Goal: Task Accomplishment & Management: Use online tool/utility

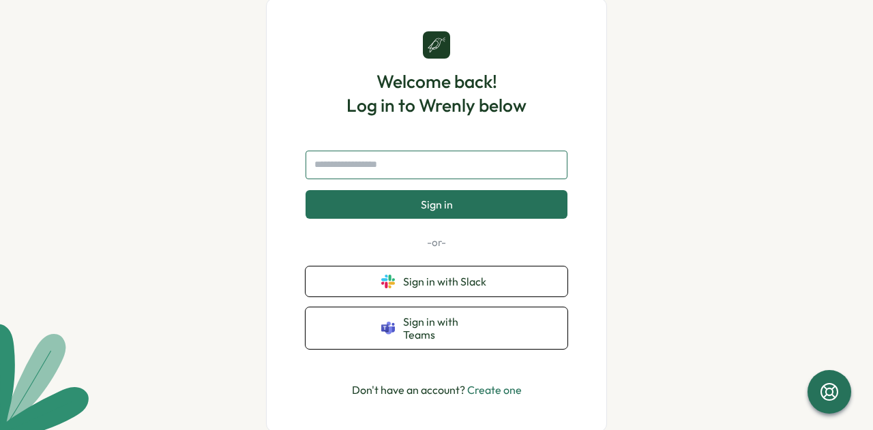
click at [390, 171] on input "text" at bounding box center [437, 165] width 262 height 29
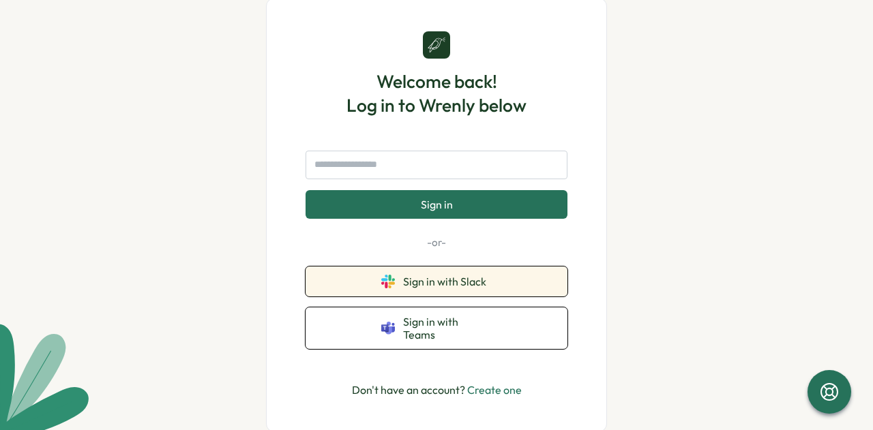
click at [428, 286] on span "Sign in with Slack" at bounding box center [447, 282] width 89 height 12
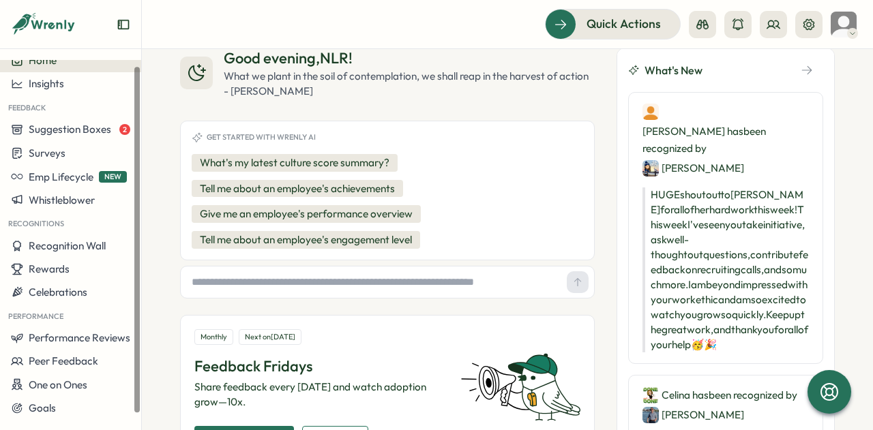
scroll to position [5, 0]
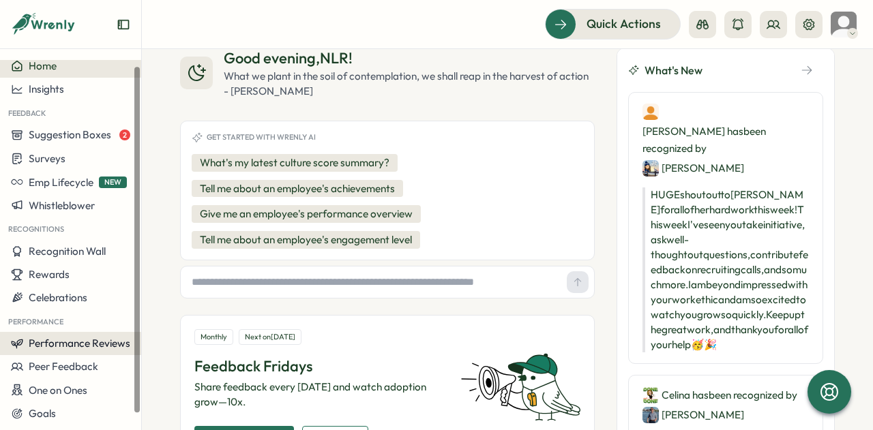
click at [85, 354] on button "Performance Reviews" at bounding box center [70, 343] width 141 height 23
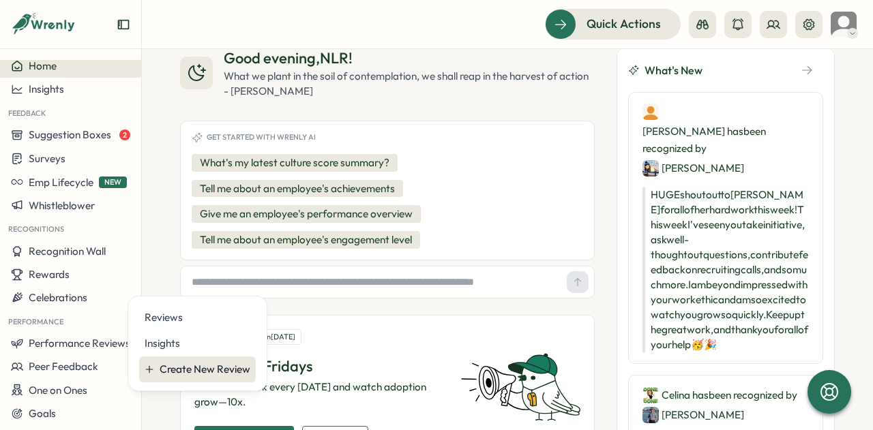
click at [203, 370] on div "Create New Review" at bounding box center [205, 369] width 91 height 15
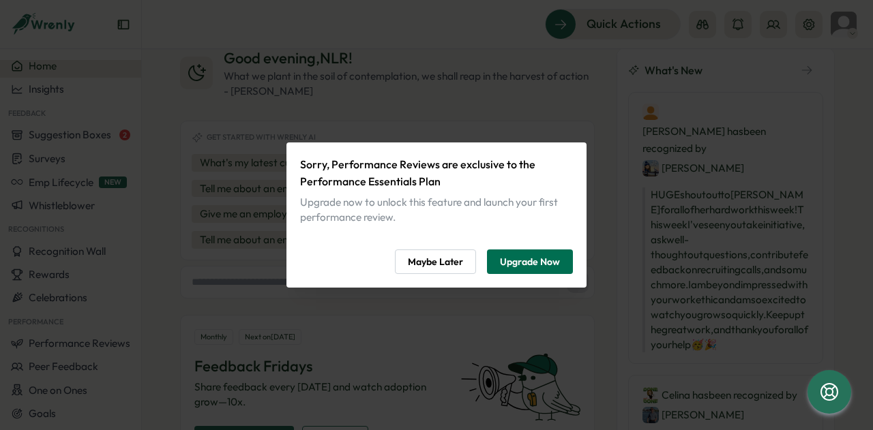
click at [522, 266] on span "Upgrade Now" at bounding box center [530, 261] width 60 height 23
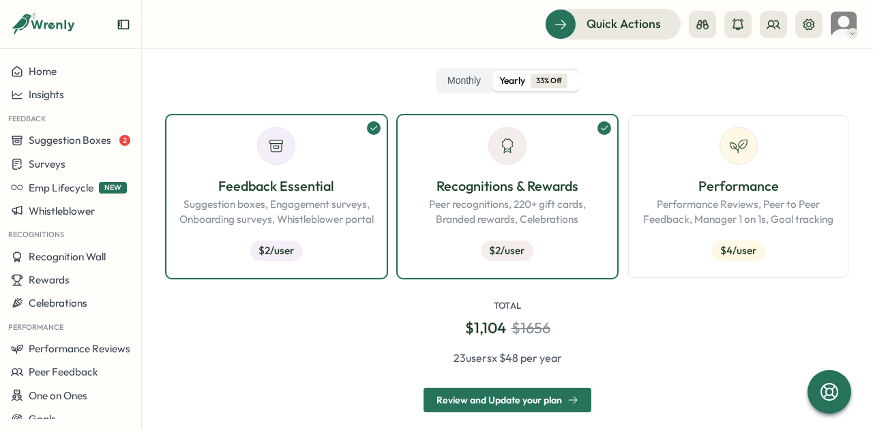
scroll to position [271, 0]
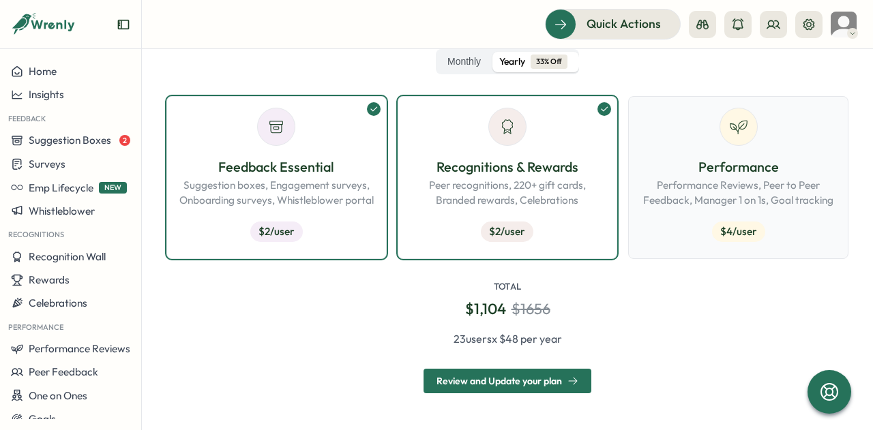
click at [673, 164] on p "Performance" at bounding box center [738, 167] width 197 height 21
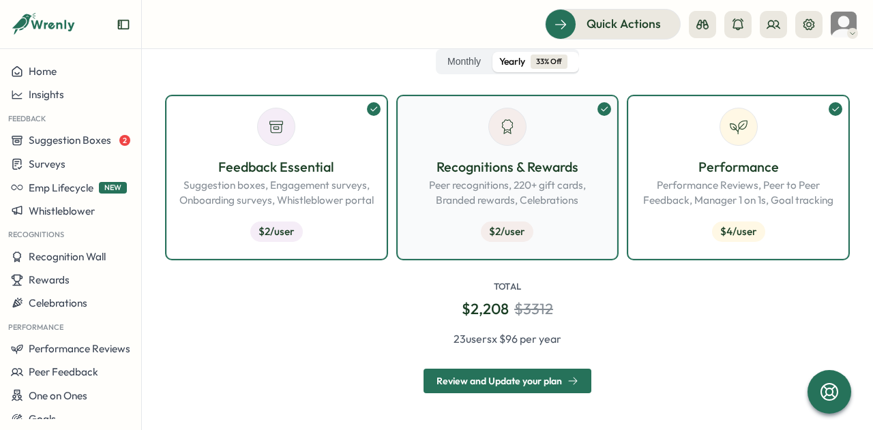
click at [535, 175] on p "Recognitions & Rewards" at bounding box center [507, 167] width 197 height 21
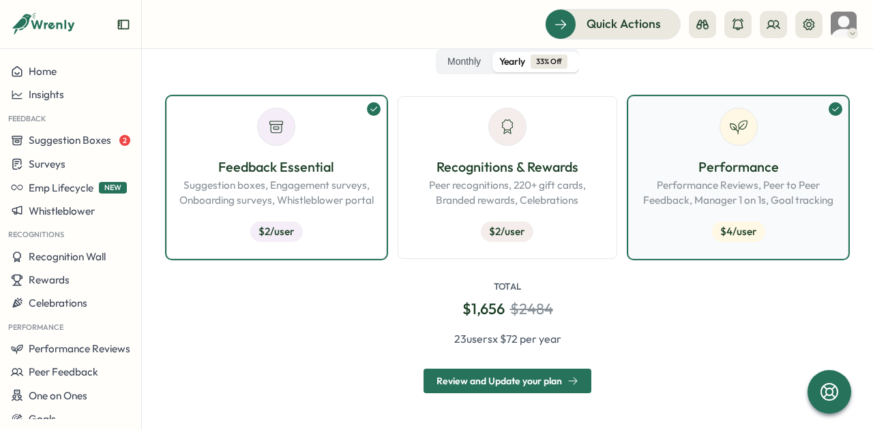
click at [707, 185] on p "Performance Reviews, Peer to Peer Feedback, Manager 1 on 1s, Goal tracking" at bounding box center [738, 193] width 197 height 30
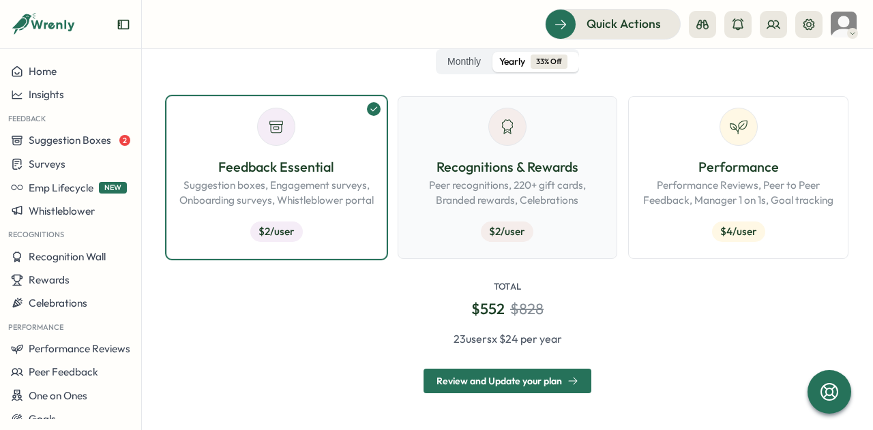
click at [580, 173] on p "Recognitions & Rewards" at bounding box center [507, 167] width 197 height 21
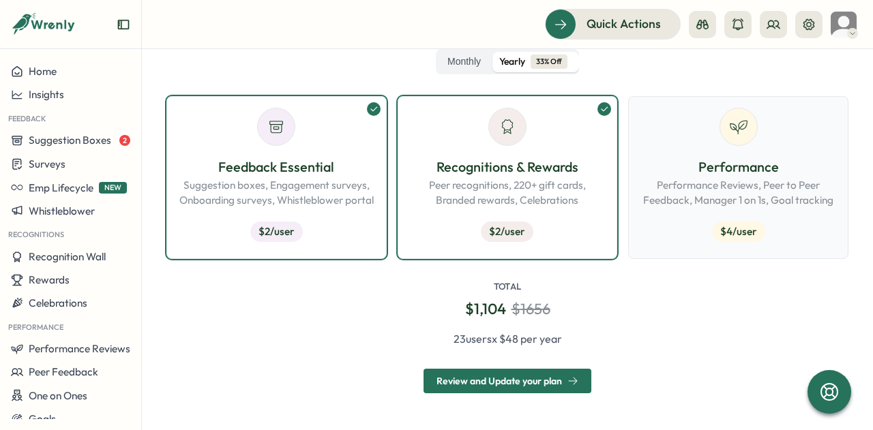
click at [699, 187] on p "Performance Reviews, Peer to Peer Feedback, Manager 1 on 1s, Goal tracking" at bounding box center [738, 193] width 197 height 30
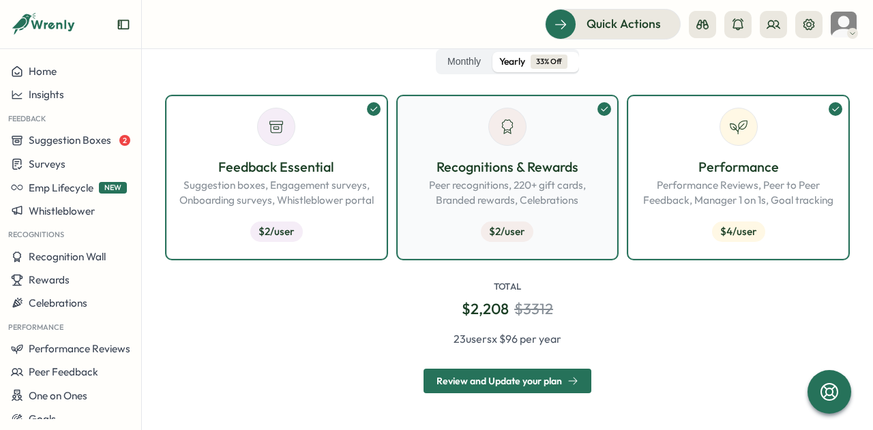
click at [581, 186] on p "Peer recognitions, 220+ gift cards, Branded rewards, Celebrations" at bounding box center [507, 193] width 197 height 30
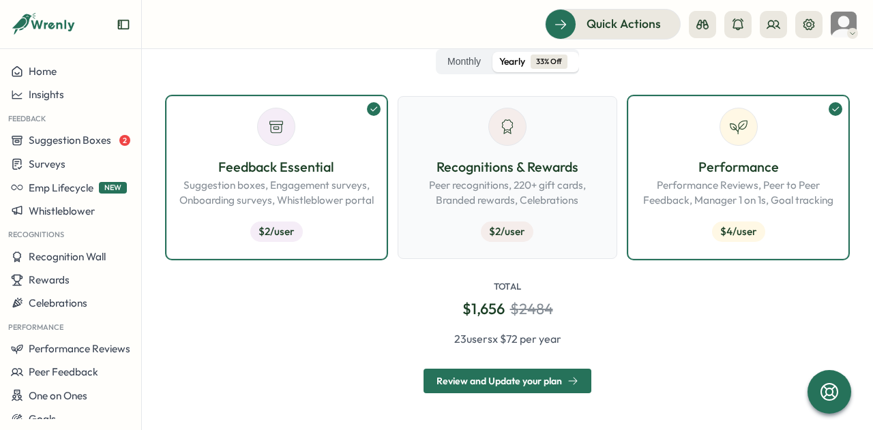
click at [581, 186] on p "Peer recognitions, 220+ gift cards, Branded rewards, Celebrations" at bounding box center [507, 193] width 197 height 30
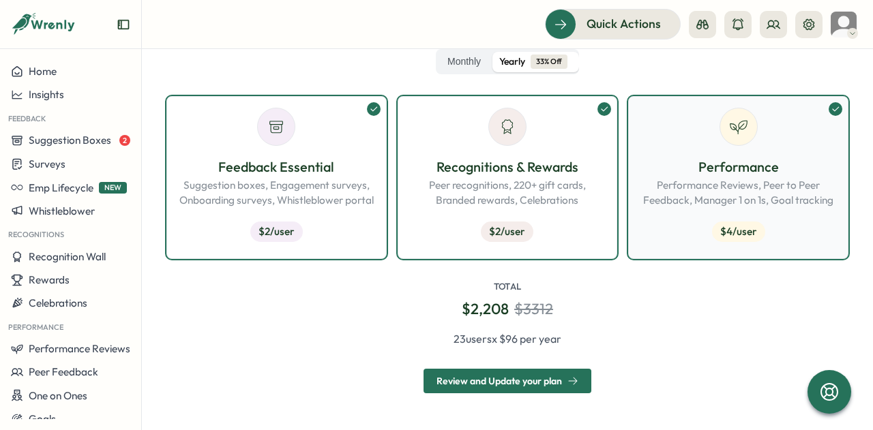
click at [706, 179] on p "Performance Reviews, Peer to Peer Feedback, Manager 1 on 1s, Goal tracking" at bounding box center [738, 193] width 197 height 30
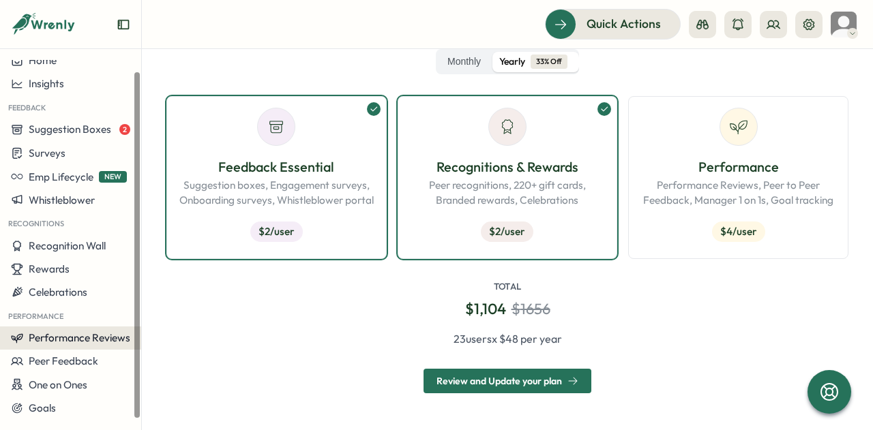
scroll to position [0, 0]
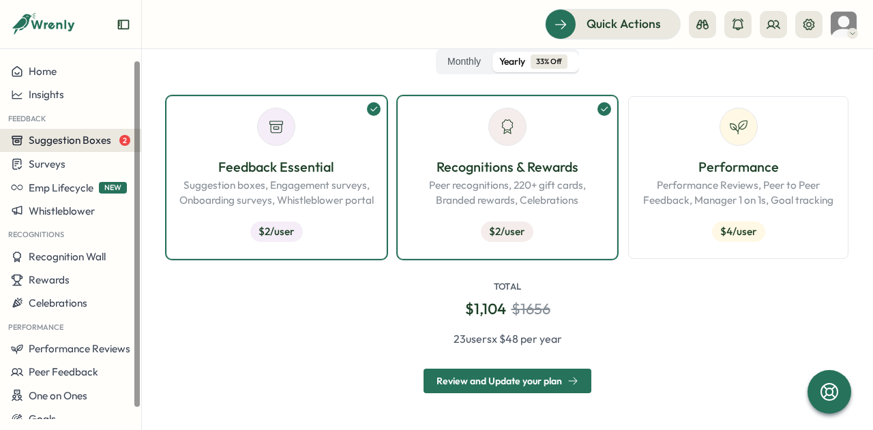
drag, startPoint x: 101, startPoint y: 148, endPoint x: 93, endPoint y: 144, distance: 9.1
click at [93, 144] on span "Suggestion Boxes" at bounding box center [70, 140] width 83 height 13
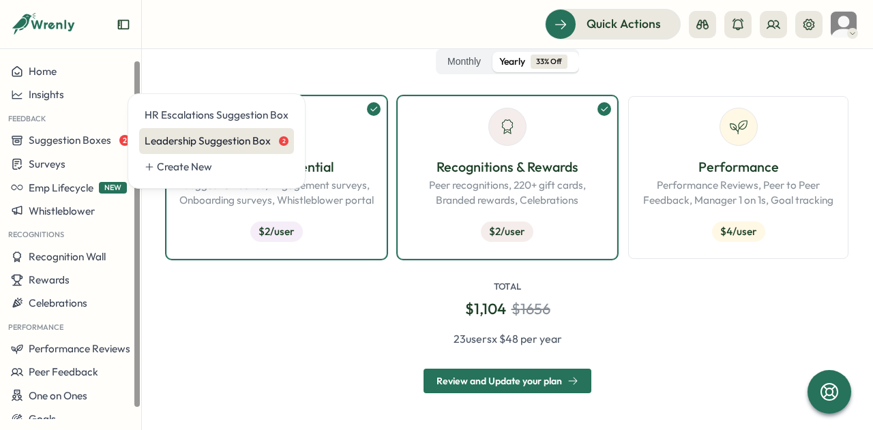
click at [157, 149] on div "Leadership Suggestion Box 2" at bounding box center [216, 141] width 155 height 26
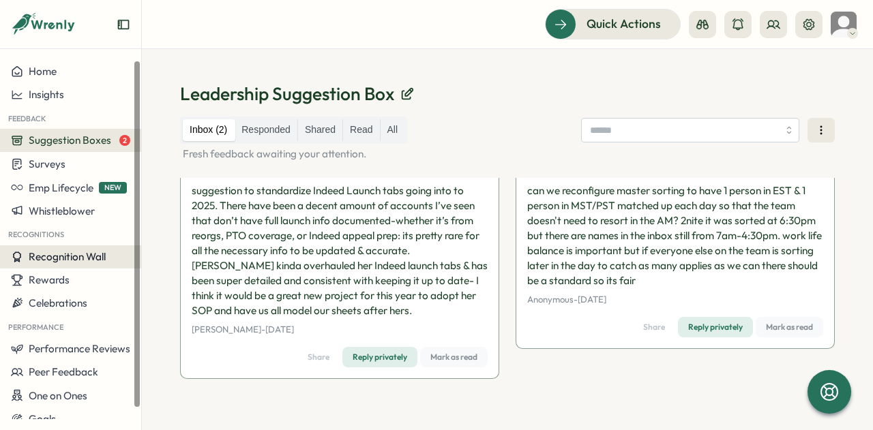
scroll to position [11, 0]
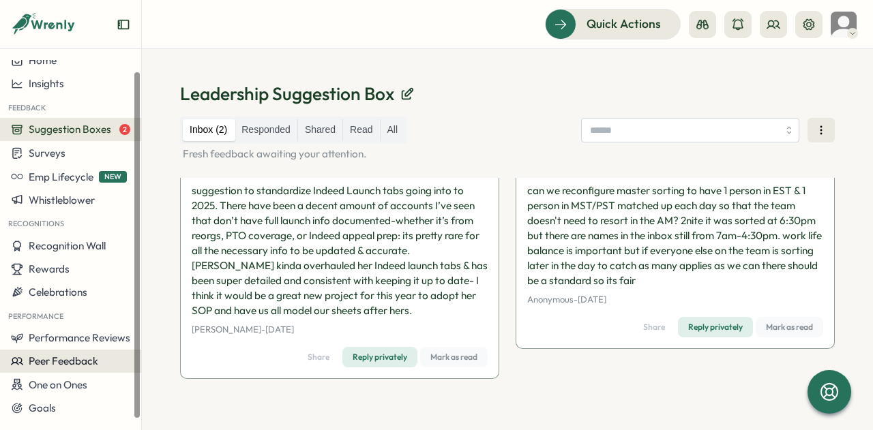
click at [100, 370] on button "Peer Feedback" at bounding box center [70, 361] width 141 height 23
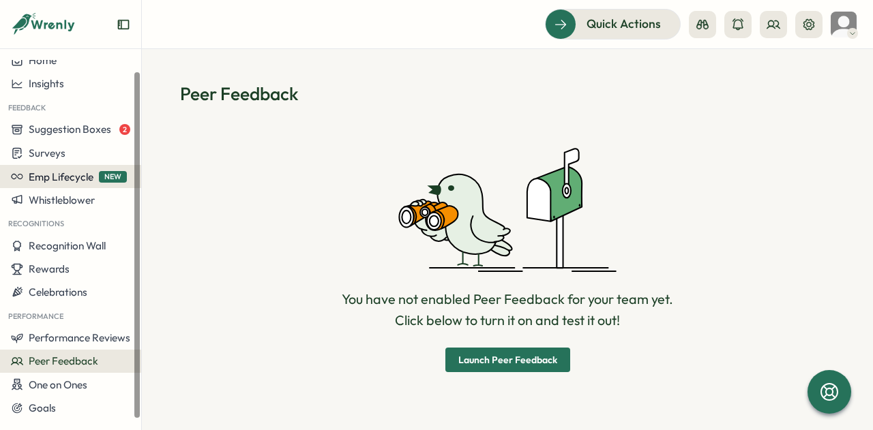
click at [74, 185] on button "Emp Lifecycle NEW" at bounding box center [70, 176] width 141 height 23
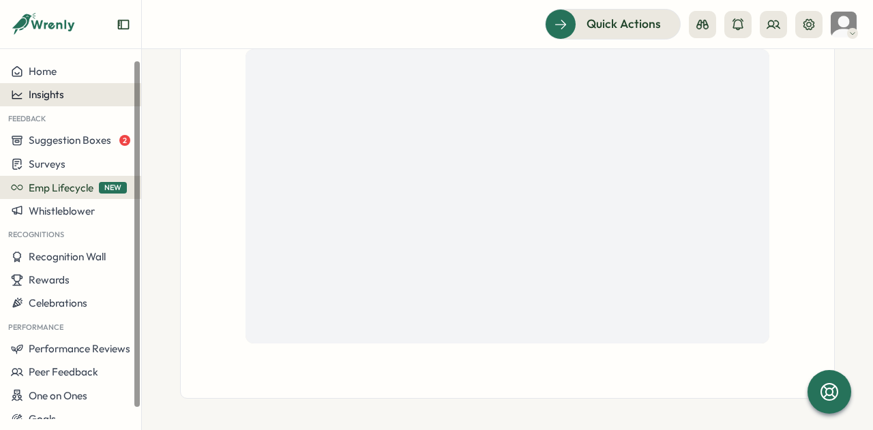
click at [57, 91] on span "Insights" at bounding box center [46, 94] width 35 height 13
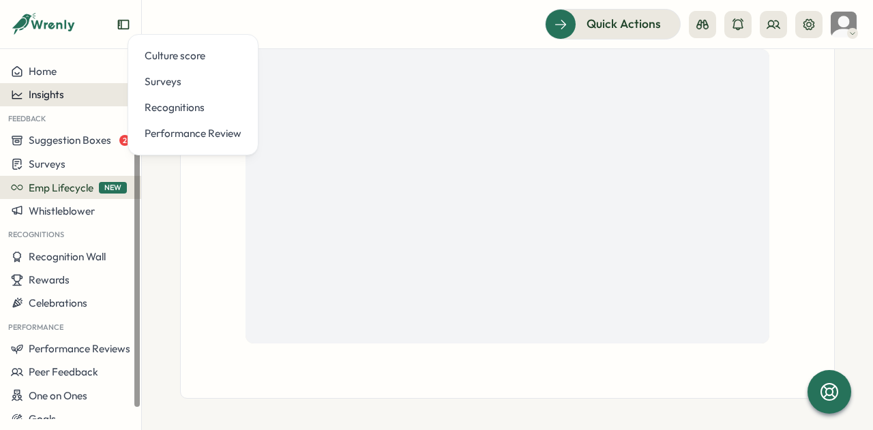
click at [57, 91] on span "Insights" at bounding box center [46, 94] width 35 height 13
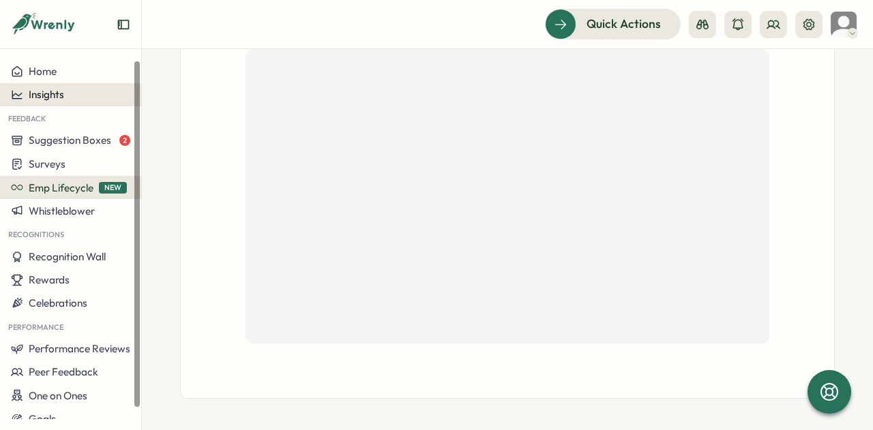
click at [72, 92] on div "Insights" at bounding box center [70, 95] width 119 height 12
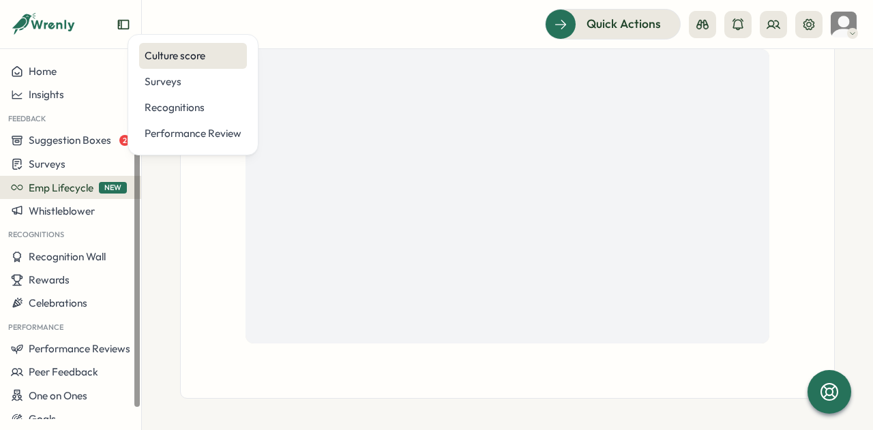
click at [186, 54] on div "Culture score" at bounding box center [193, 55] width 97 height 15
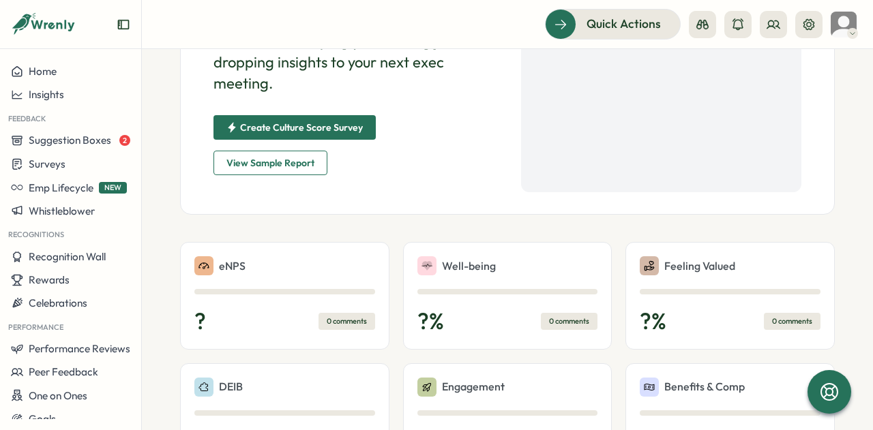
scroll to position [184, 0]
click at [319, 297] on div "eNPS ? 0 comments" at bounding box center [284, 296] width 181 height 79
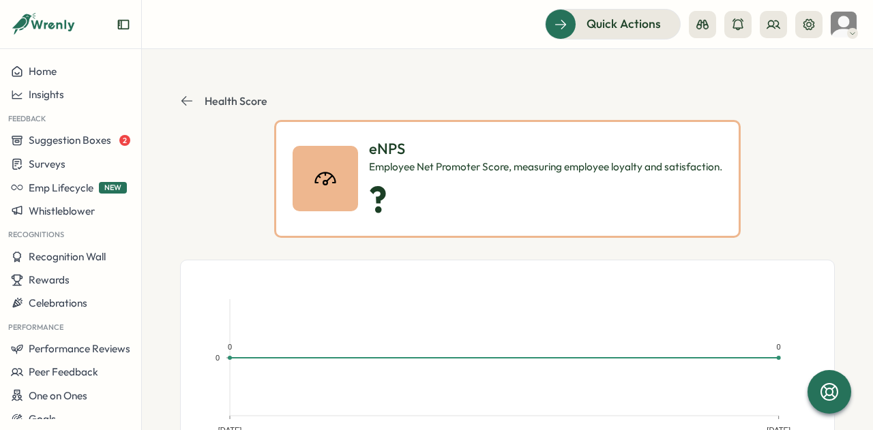
click at [196, 108] on header "Health Score" at bounding box center [507, 101] width 655 height 38
click at [219, 102] on p "Health Score" at bounding box center [236, 101] width 63 height 12
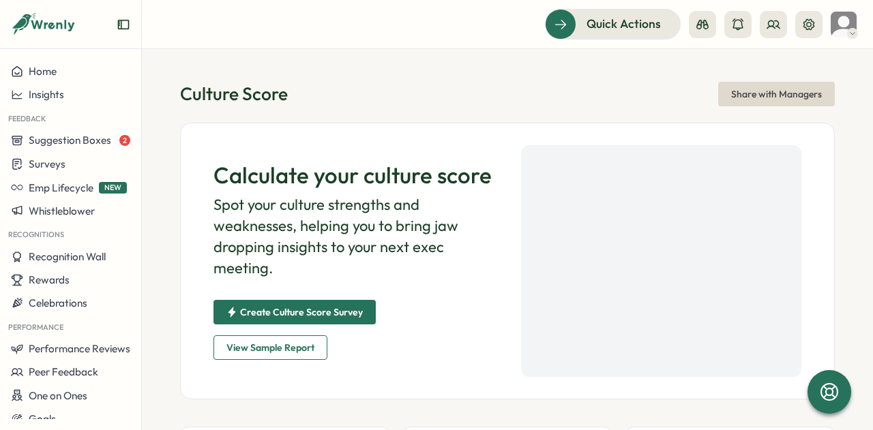
click at [300, 341] on span "View Sample Report" at bounding box center [270, 347] width 88 height 23
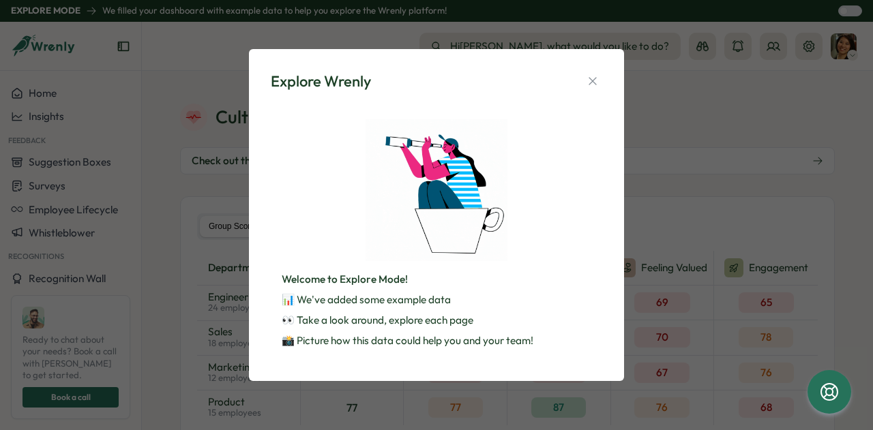
drag, startPoint x: 598, startPoint y: 84, endPoint x: 530, endPoint y: 233, distance: 163.6
click at [530, 233] on div "Explore Wrenly Welcome to Explore Mode! 📊 We've added some example data 👀 Take …" at bounding box center [436, 214] width 342 height 299
click at [507, 273] on p "Welcome to Explore Mode!" at bounding box center [437, 279] width 310 height 15
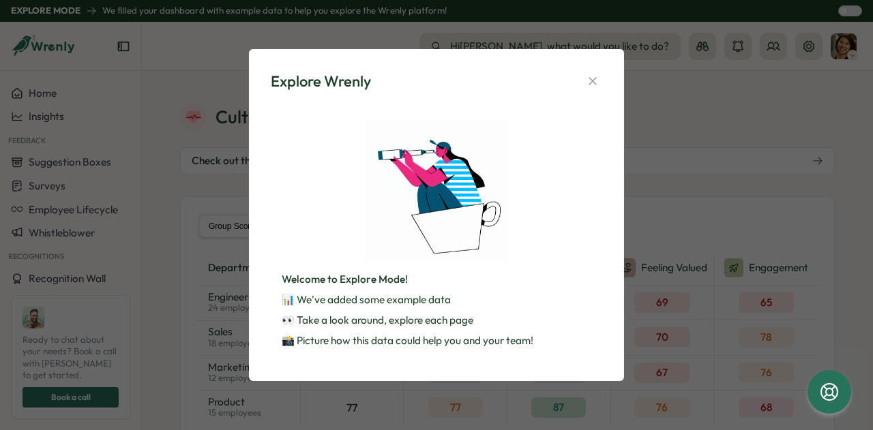
click at [602, 89] on div "Explore Wrenly Welcome to Explore Mode! 📊 We've added some example data 👀 Take …" at bounding box center [436, 214] width 342 height 299
click at [600, 85] on button "button" at bounding box center [592, 81] width 19 height 19
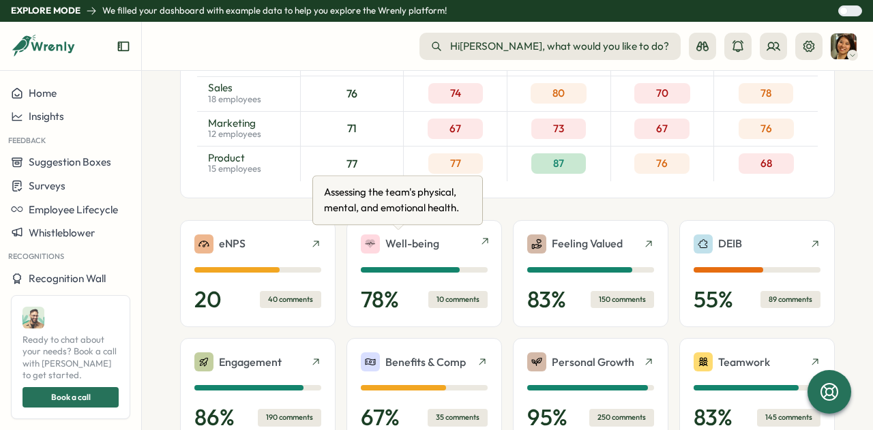
scroll to position [70, 0]
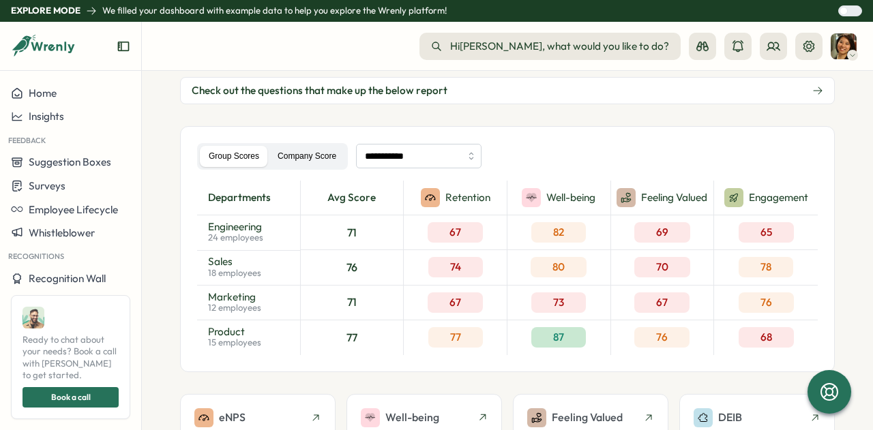
click at [310, 159] on label "Company Score" at bounding box center [307, 156] width 76 height 21
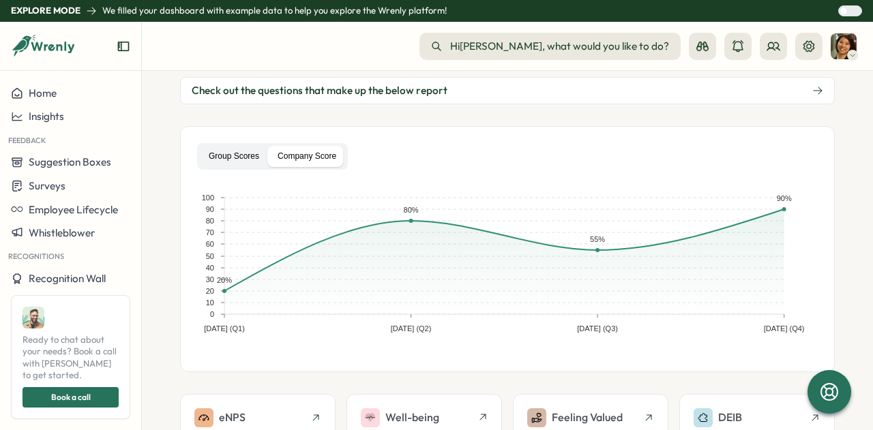
click at [205, 151] on label "Group Scores" at bounding box center [234, 156] width 68 height 21
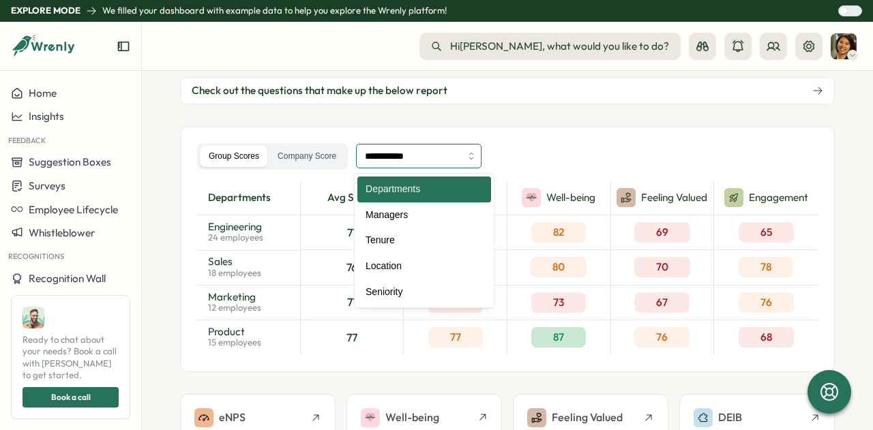
click at [405, 164] on input "**********" at bounding box center [418, 156] width 125 height 25
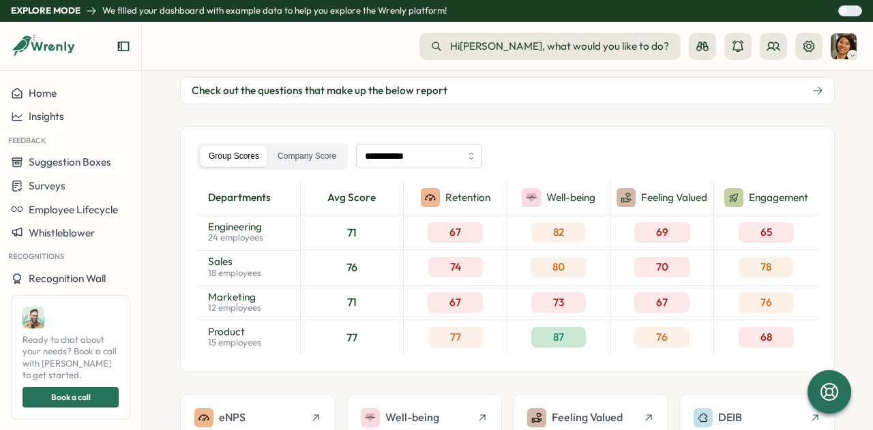
click at [428, 130] on div "**********" at bounding box center [507, 249] width 655 height 246
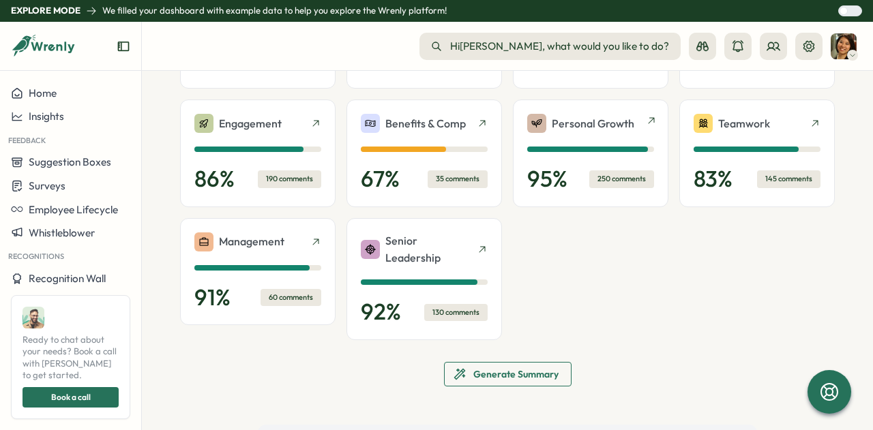
scroll to position [484, 0]
click at [717, 202] on div "Teamwork 83 % 145 comments" at bounding box center [756, 153] width 155 height 108
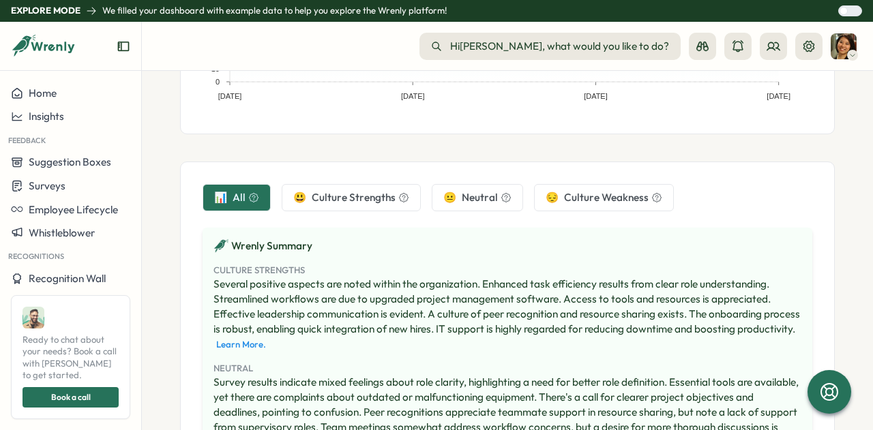
scroll to position [370, 0]
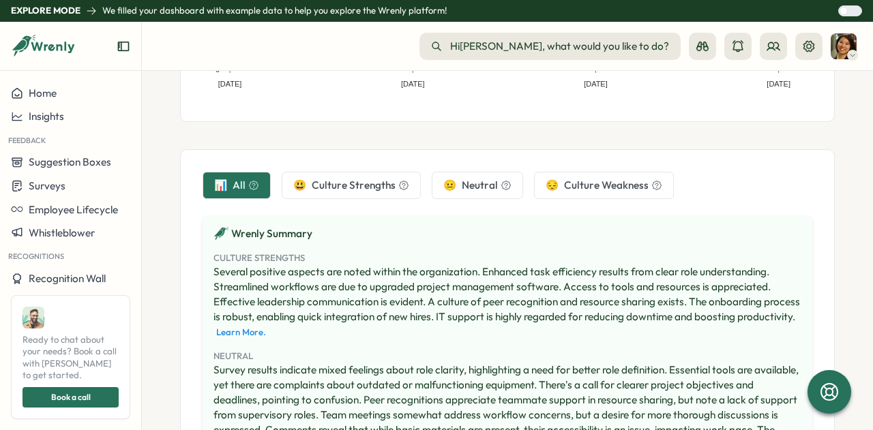
click at [329, 186] on span "Culture Strengths" at bounding box center [354, 185] width 84 height 15
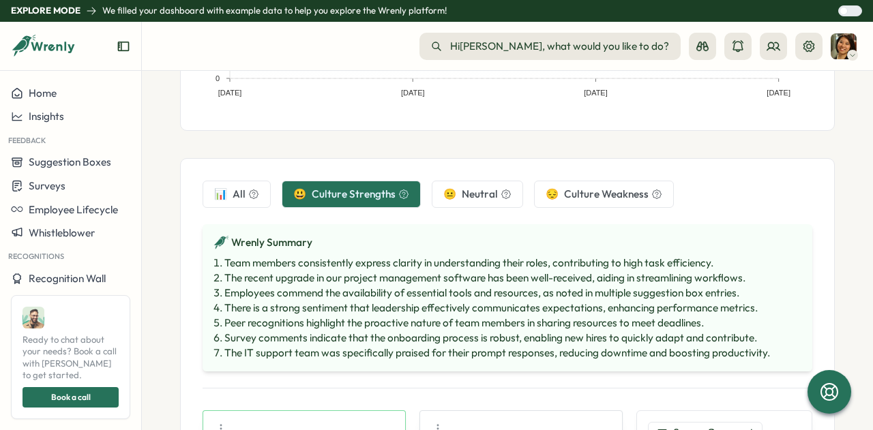
scroll to position [342, 0]
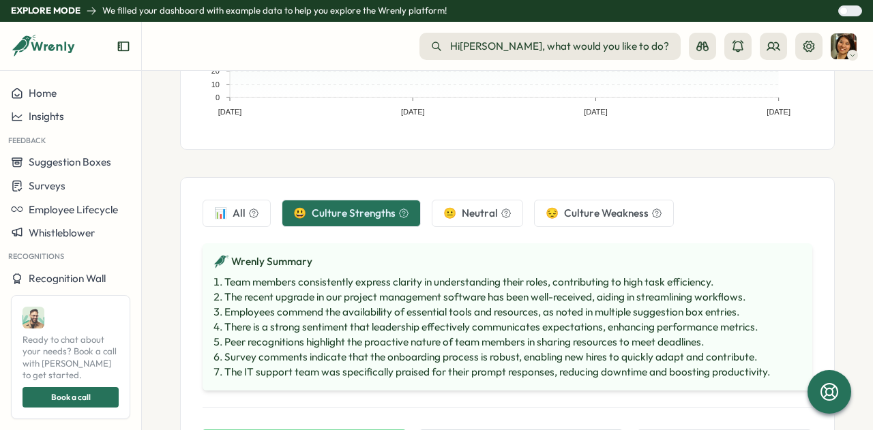
click at [447, 231] on div "📊 All 😃 Culture Strengths 😐 Neutral 😔 Culture Weakness Wrenly Summary Team memb…" at bounding box center [508, 304] width 610 height 208
click at [469, 217] on span "Neutral" at bounding box center [480, 213] width 36 height 15
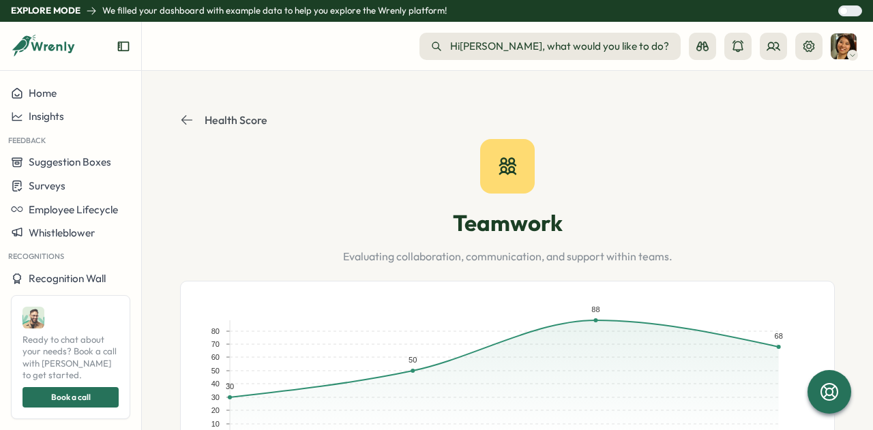
scroll to position [0, 0]
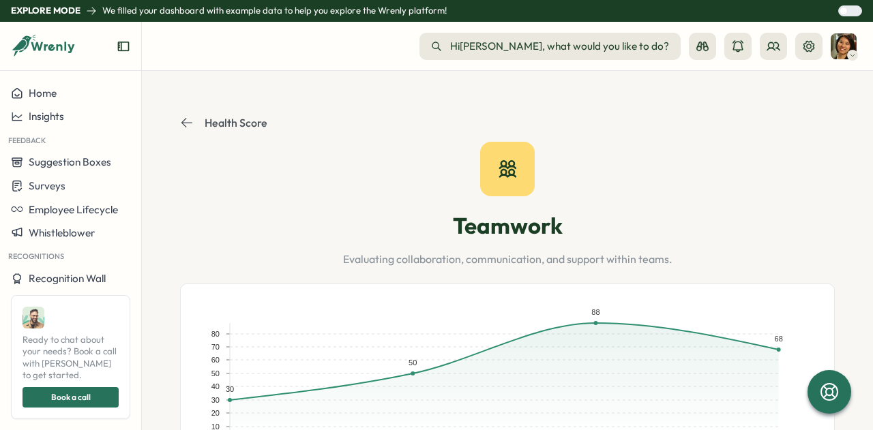
click at [241, 117] on p "Health Score" at bounding box center [236, 123] width 63 height 12
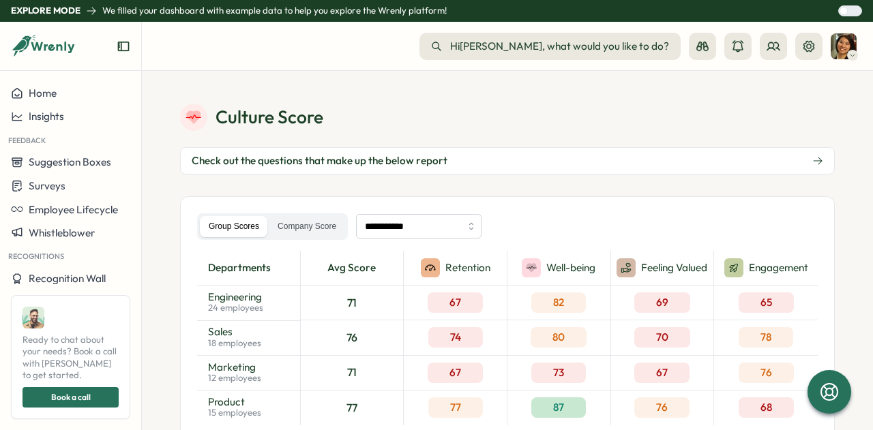
click at [686, 160] on button "Check out the questions that make up the below report" at bounding box center [507, 160] width 655 height 27
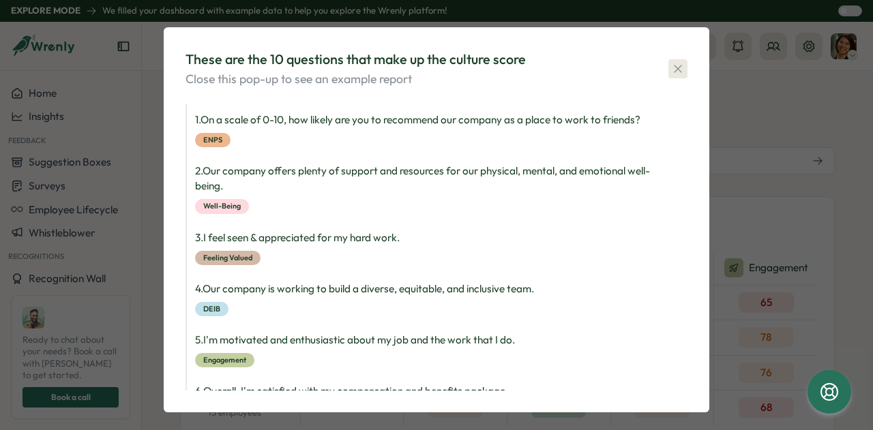
click at [680, 62] on icon "button" at bounding box center [678, 69] width 14 height 14
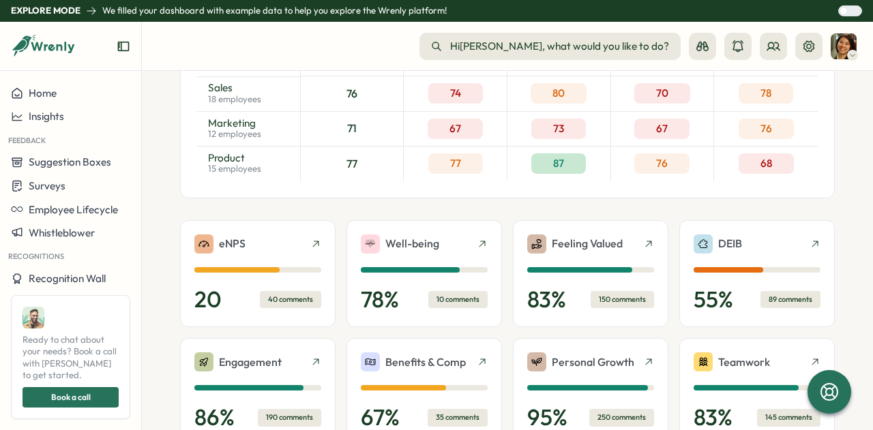
scroll to position [346, 0]
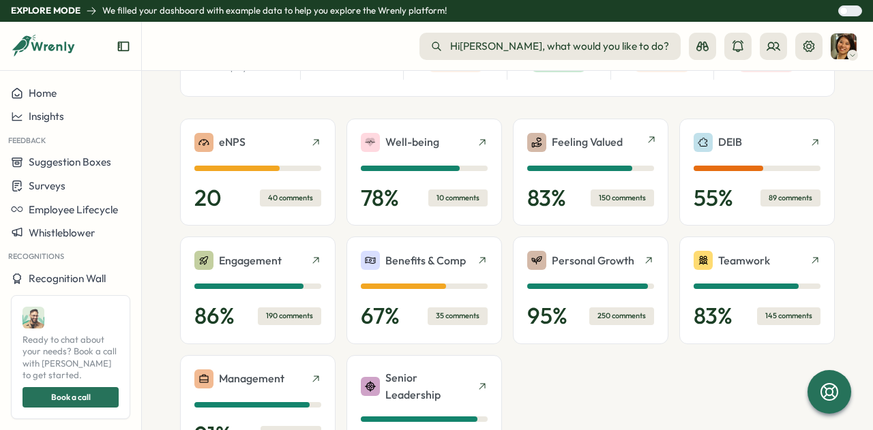
click at [602, 149] on p "Feeling Valued" at bounding box center [587, 142] width 71 height 17
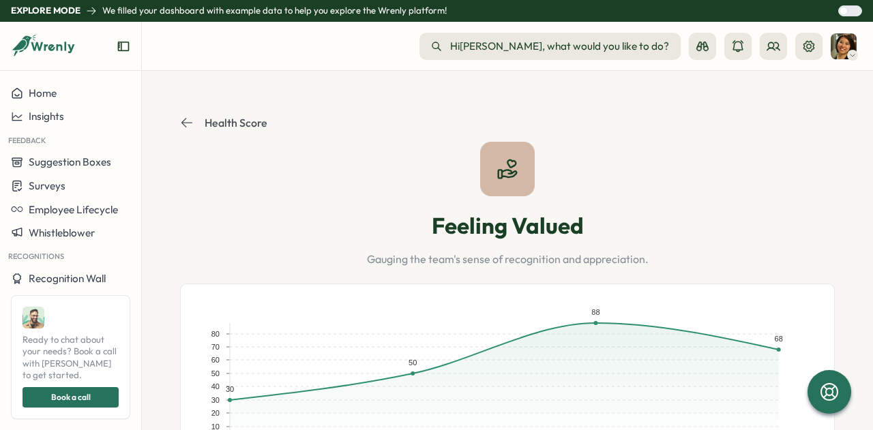
click at [239, 133] on header "Health Score" at bounding box center [507, 123] width 655 height 38
click at [231, 124] on p "Health Score" at bounding box center [236, 123] width 63 height 12
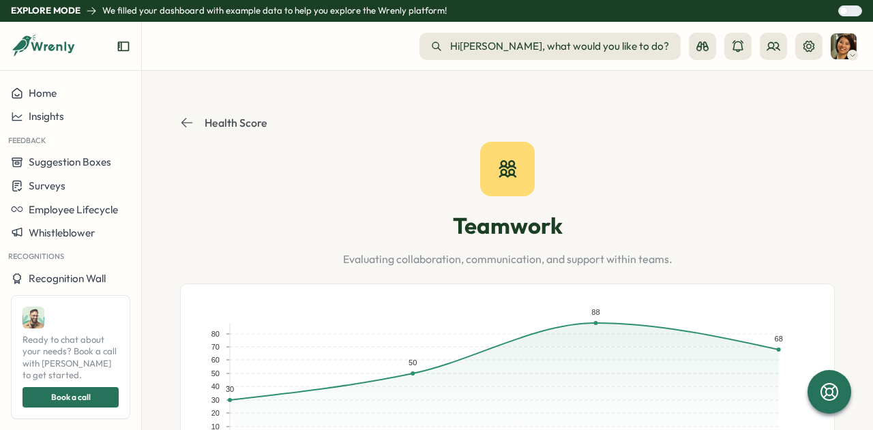
click at [199, 132] on header "Health Score" at bounding box center [507, 123] width 655 height 38
click at [199, 127] on button "Health Score" at bounding box center [223, 123] width 87 height 14
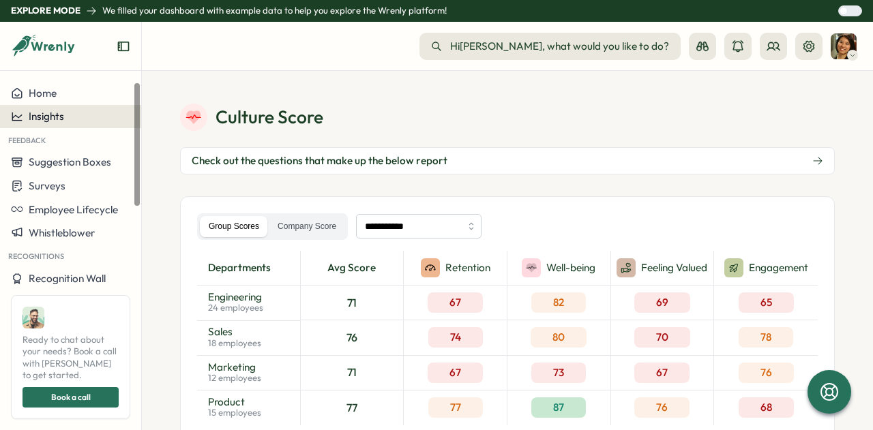
click at [61, 107] on button "Insights" at bounding box center [70, 116] width 141 height 23
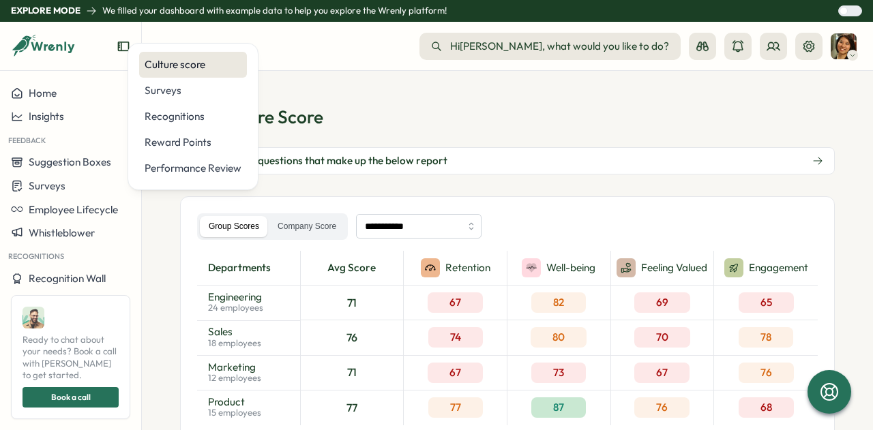
click at [194, 68] on div "Culture score" at bounding box center [193, 64] width 97 height 15
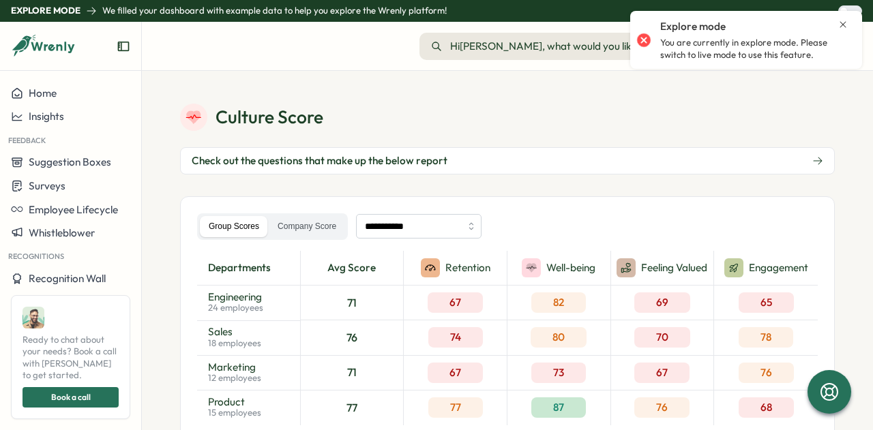
click at [846, 18] on div "Explore mode You are currently in explore mode. Please switch to live mode to u…" at bounding box center [746, 39] width 218 height 47
click at [844, 24] on icon "Close notification" at bounding box center [842, 24] width 11 height 11
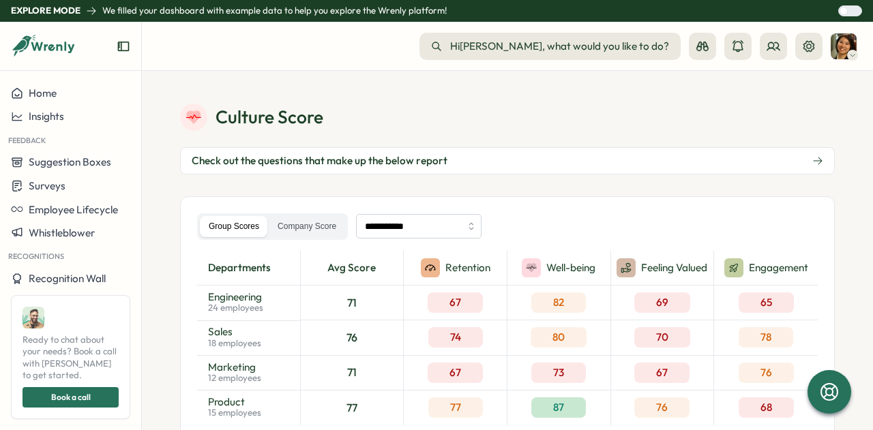
click at [848, 13] on div at bounding box center [844, 11] width 8 height 8
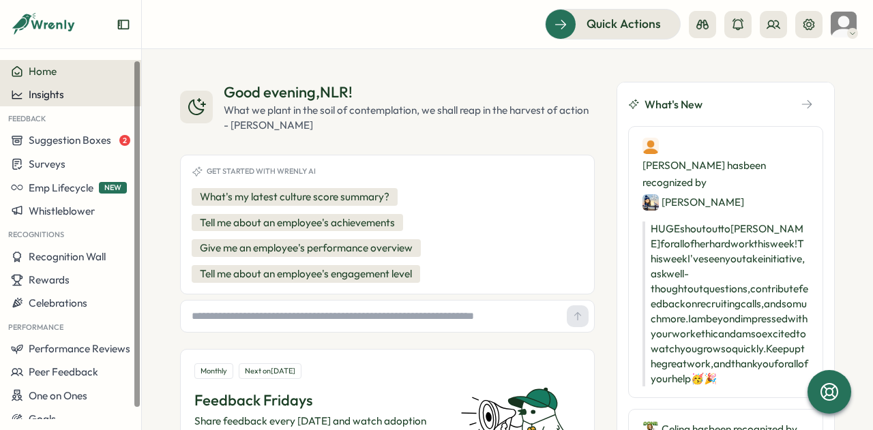
click at [79, 97] on div "Insights" at bounding box center [70, 95] width 119 height 12
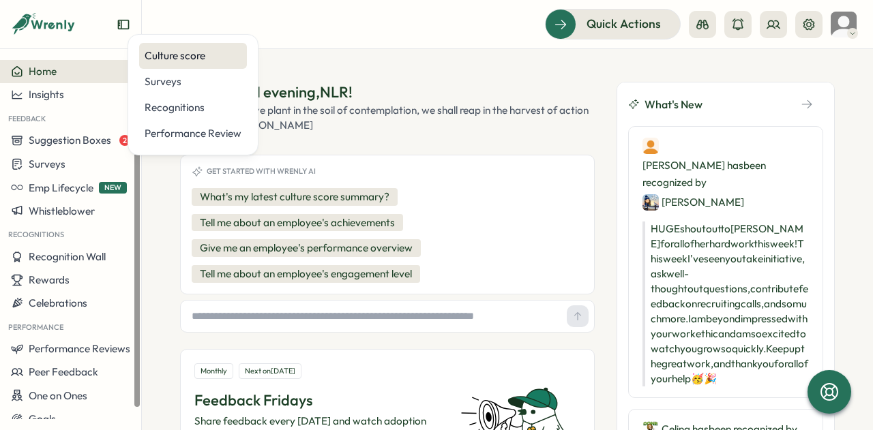
click at [169, 67] on div "Culture score" at bounding box center [193, 56] width 108 height 26
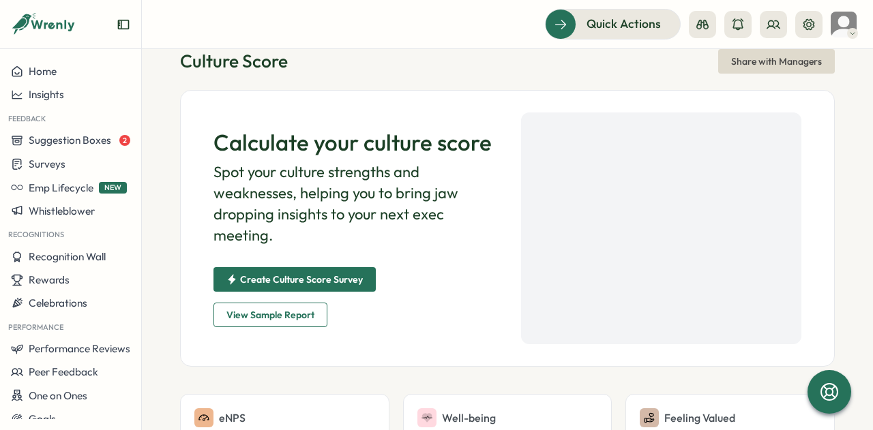
scroll to position [74, 0]
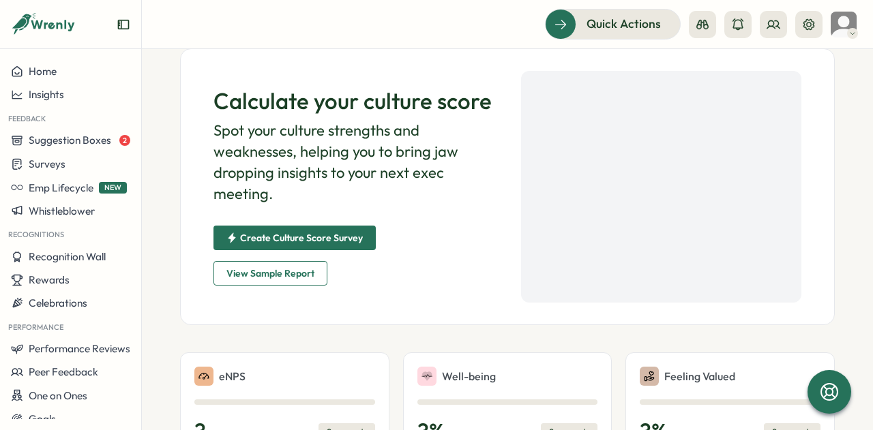
click at [303, 243] on span "Create Culture Score Survey" at bounding box center [301, 238] width 123 height 10
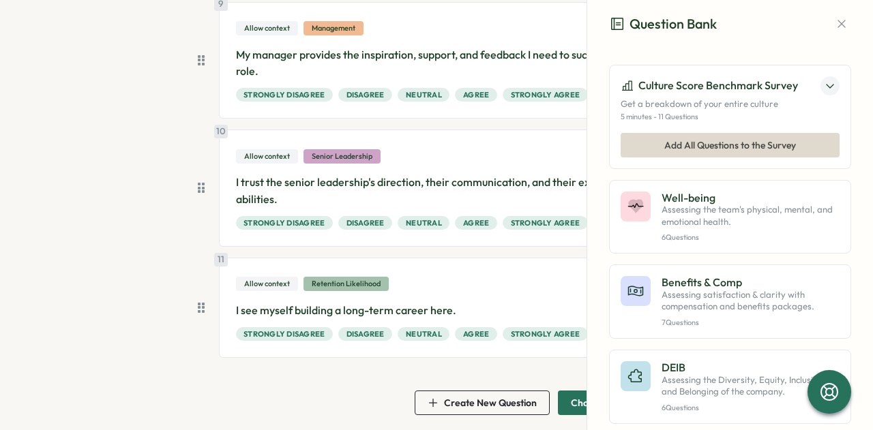
scroll to position [1114, 0]
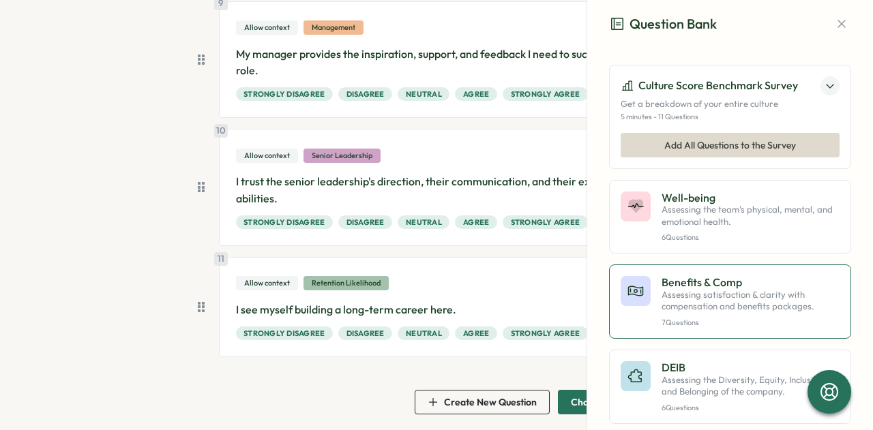
click at [694, 302] on p "Assessing satisfaction & clarity with compensation and benefits packages." at bounding box center [751, 301] width 178 height 24
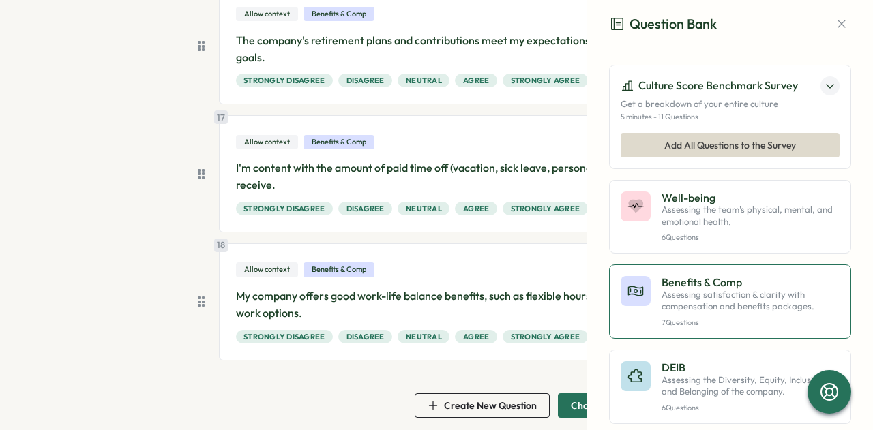
click at [694, 302] on p "Assessing satisfaction & clarity with compensation and benefits packages." at bounding box center [751, 301] width 178 height 24
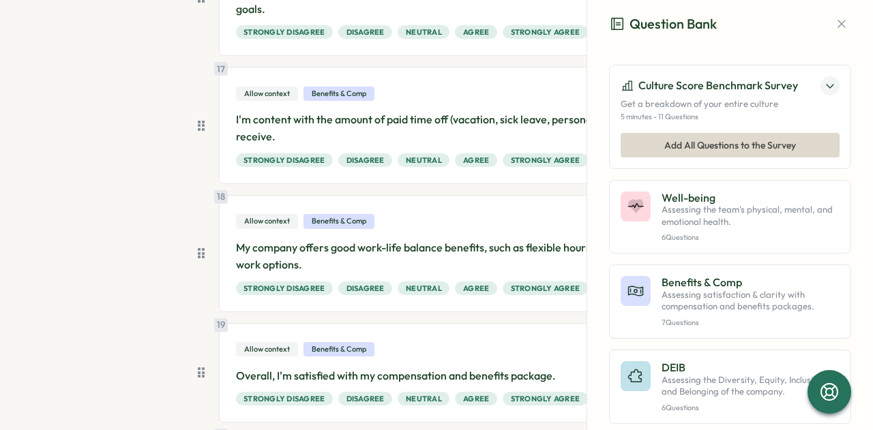
scroll to position [2005, 0]
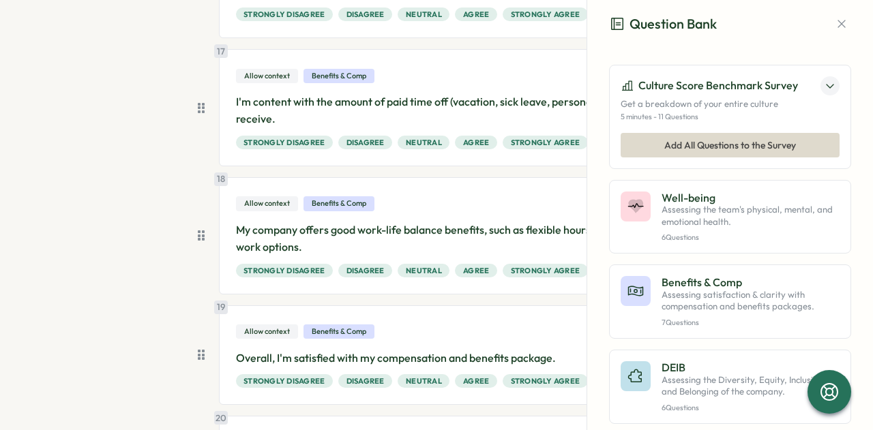
click at [820, 92] on button at bounding box center [829, 85] width 19 height 19
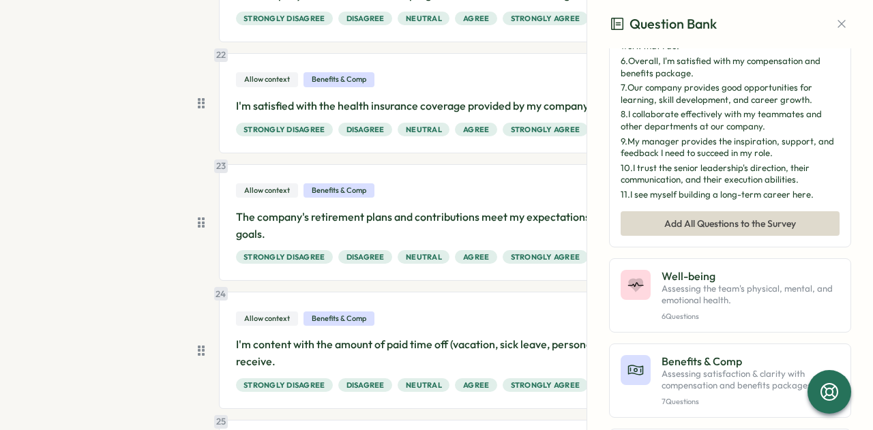
scroll to position [2763, 0]
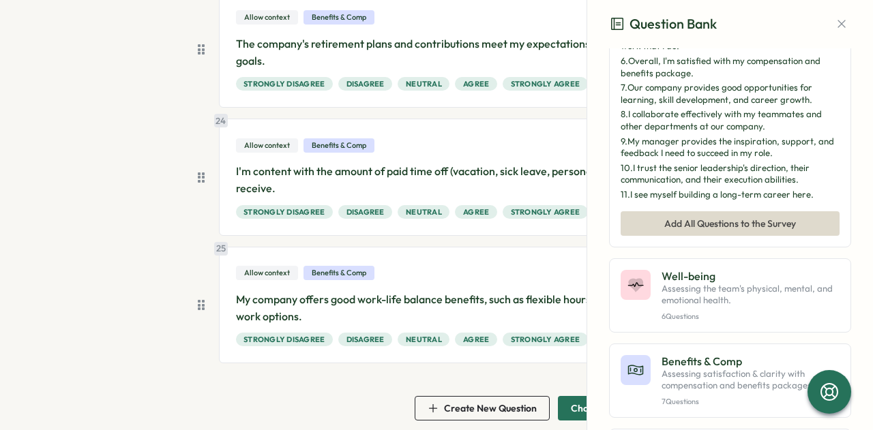
click at [202, 301] on div at bounding box center [208, 305] width 21 height 117
click at [315, 291] on p "My company offers good work-life balance benefits, such as flexible hours or re…" at bounding box center [447, 308] width 423 height 34
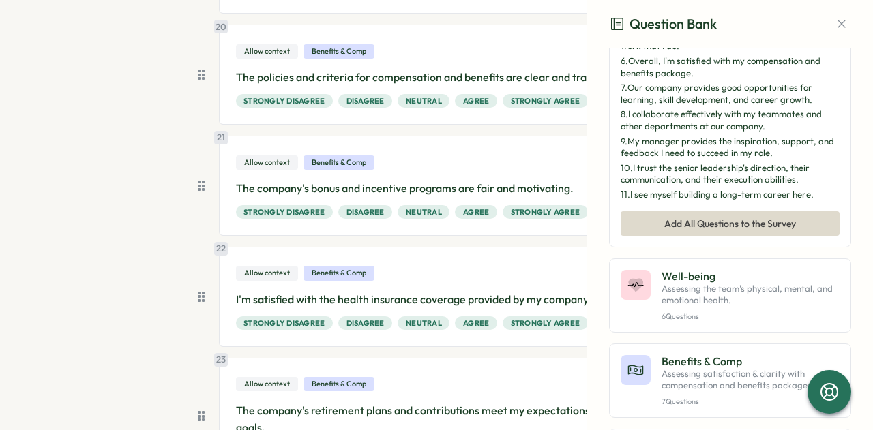
scroll to position [2395, 0]
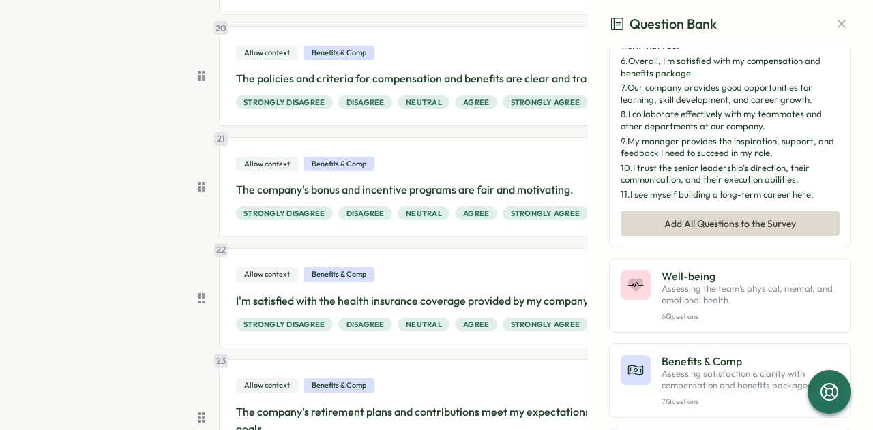
click at [824, 17] on div "Question Bank" at bounding box center [730, 24] width 286 height 48
click at [835, 19] on icon "button" at bounding box center [842, 24] width 14 height 14
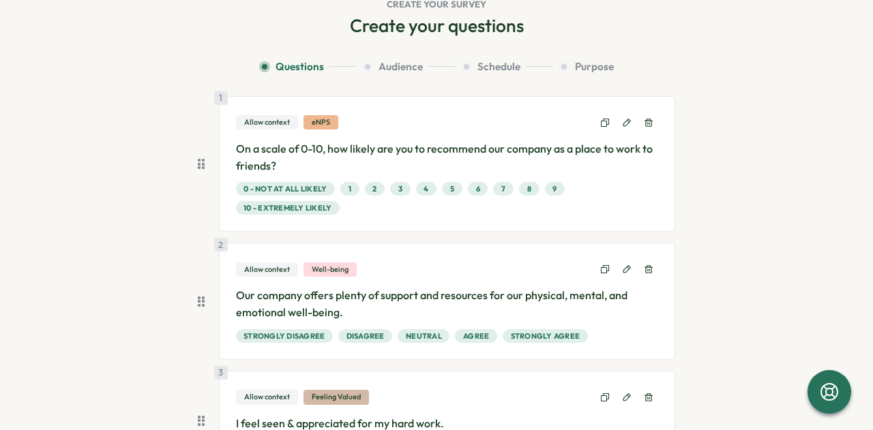
scroll to position [0, 0]
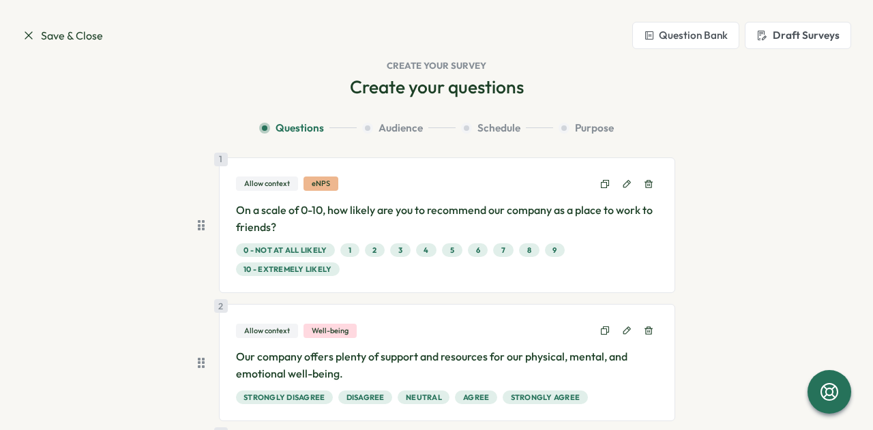
click at [83, 38] on span "Save & Close" at bounding box center [62, 35] width 81 height 17
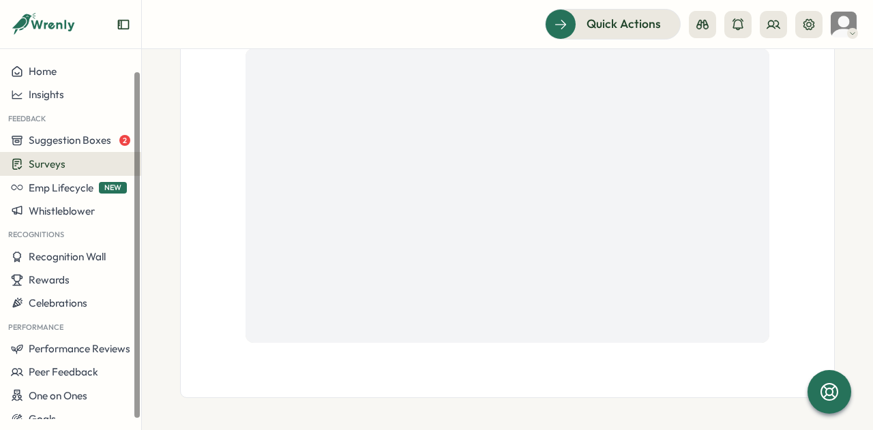
scroll to position [11, 0]
